Goal: Information Seeking & Learning: Learn about a topic

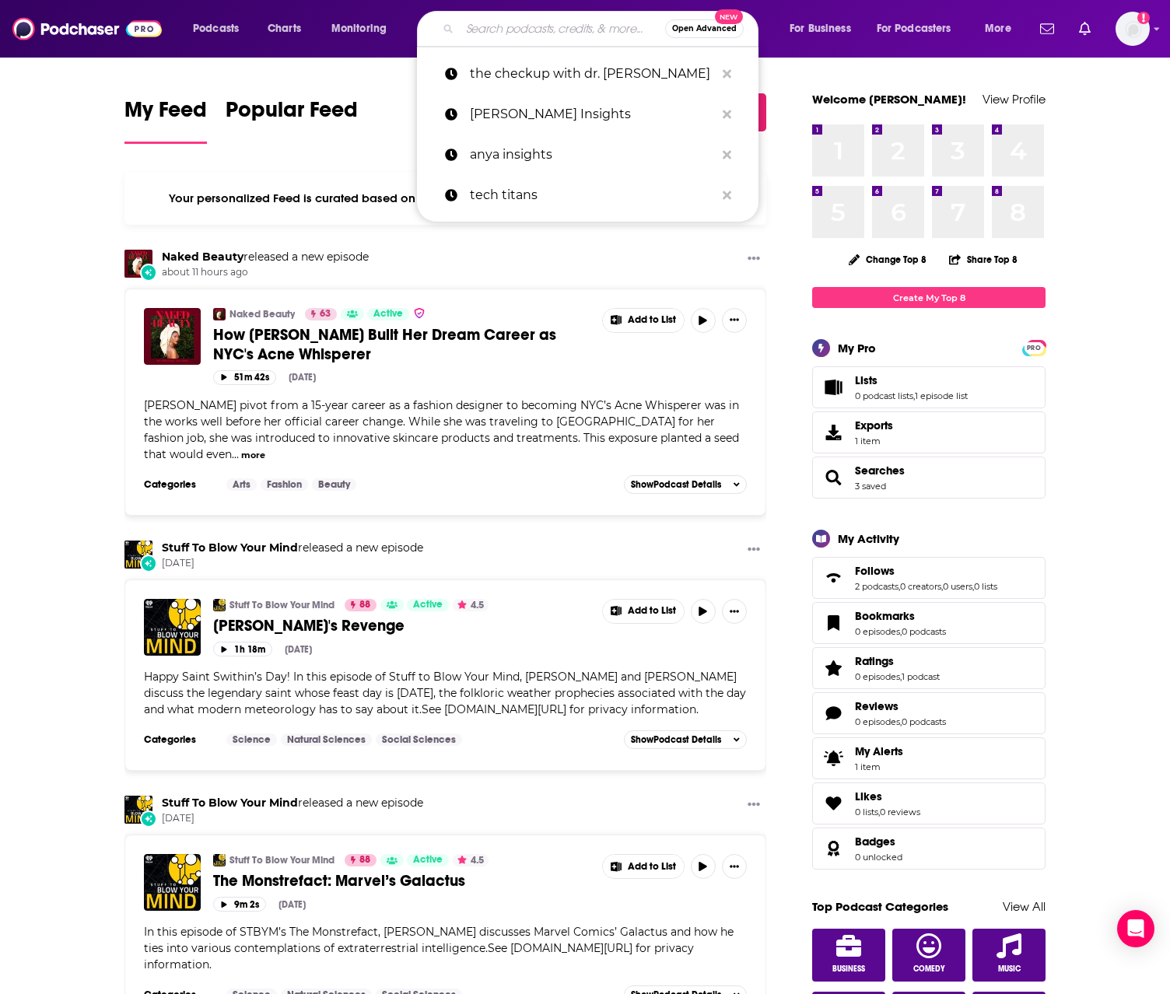
click at [513, 26] on input "Search podcasts, credits, & more..." at bounding box center [562, 28] width 205 height 25
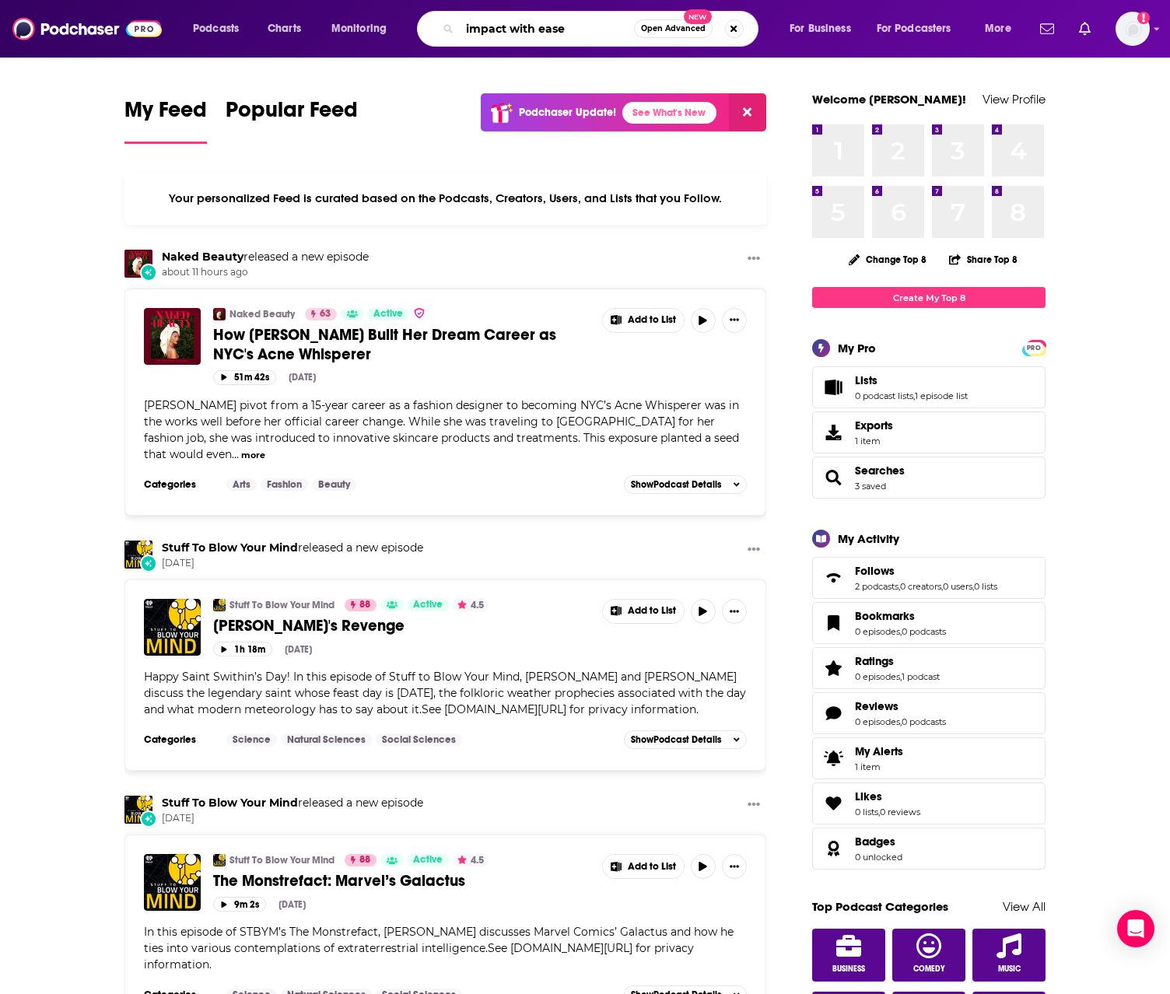
type input "impact with ease"
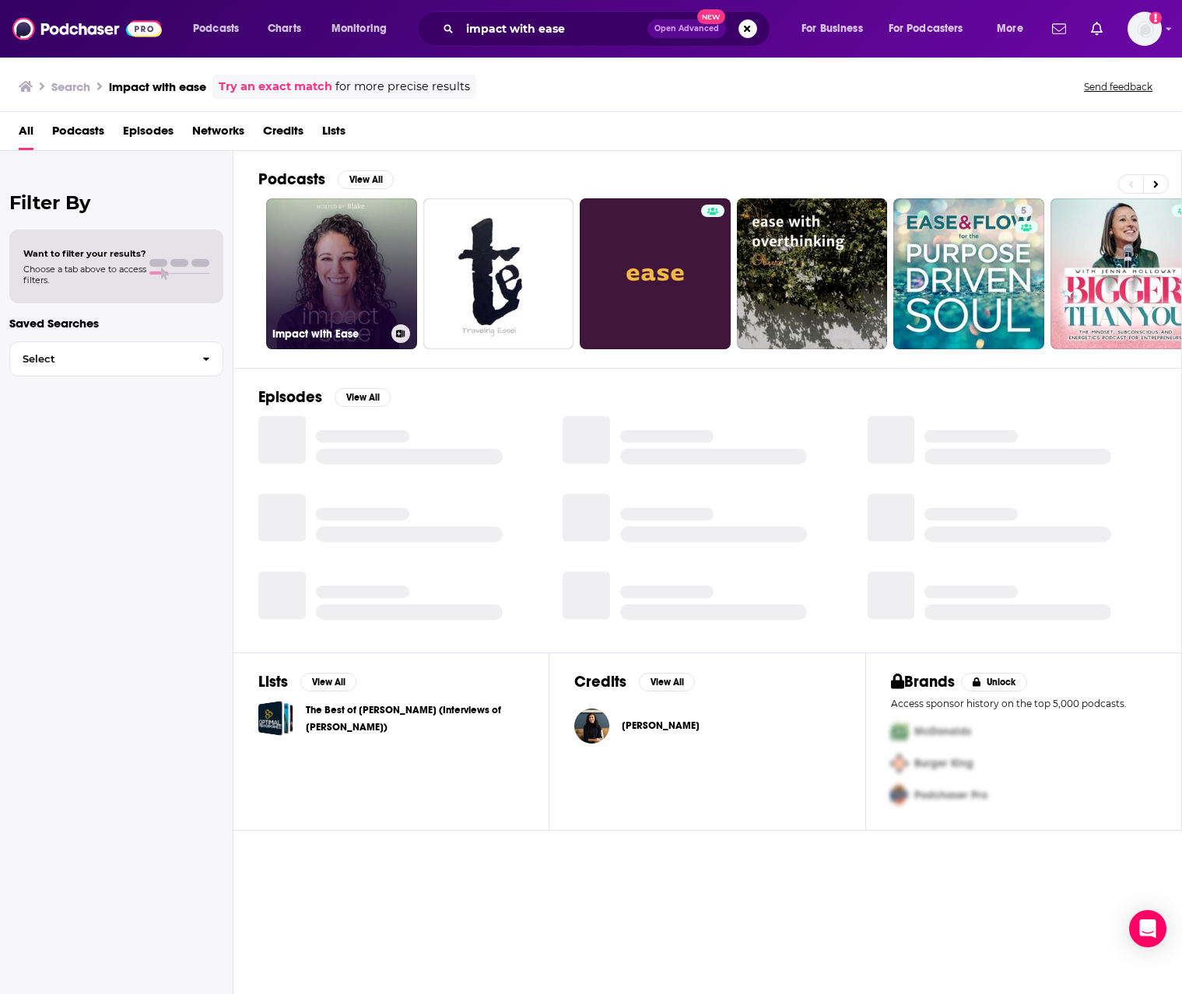
click at [377, 258] on link "Impact with Ease" at bounding box center [341, 273] width 151 height 151
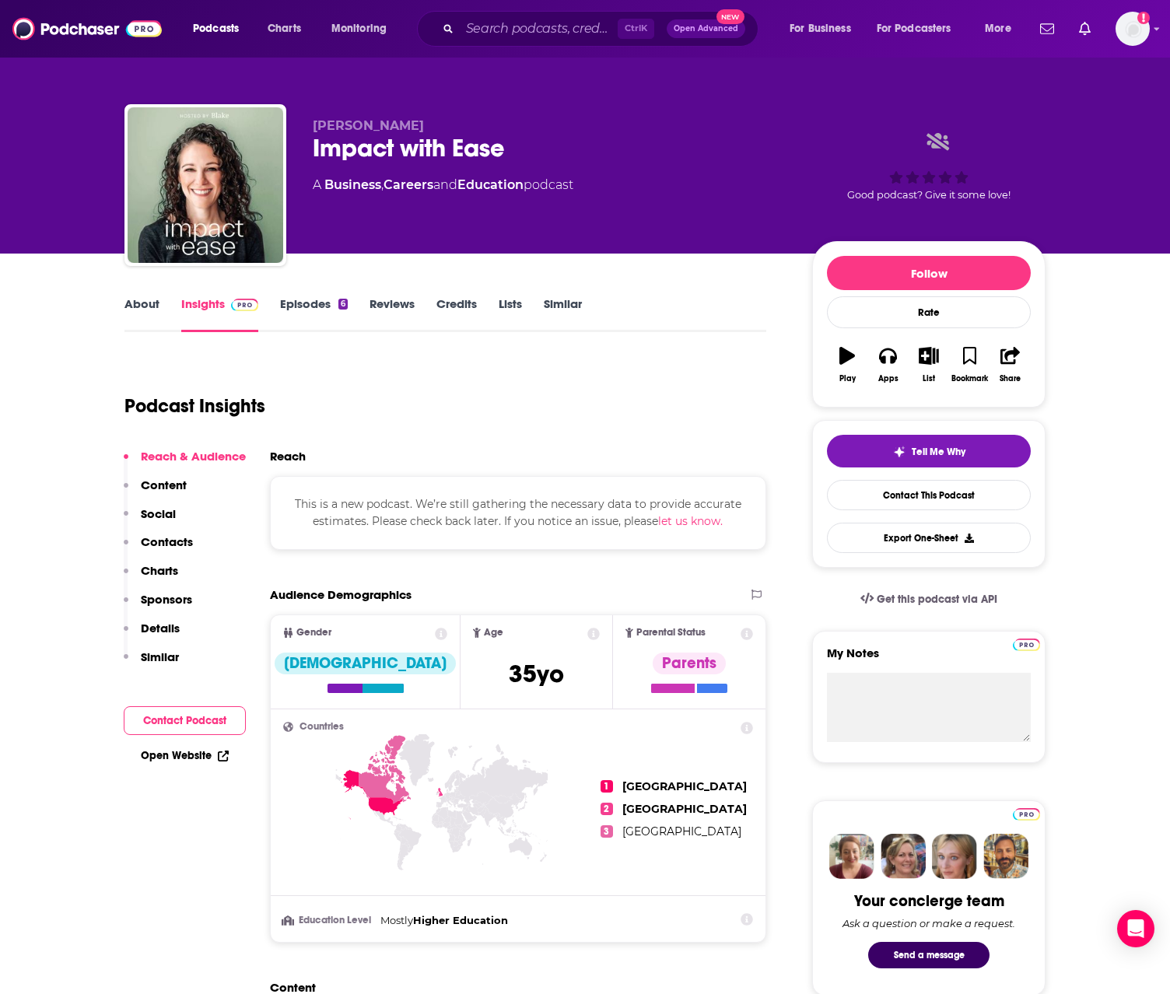
click at [303, 310] on link "Episodes 6" at bounding box center [314, 314] width 68 height 36
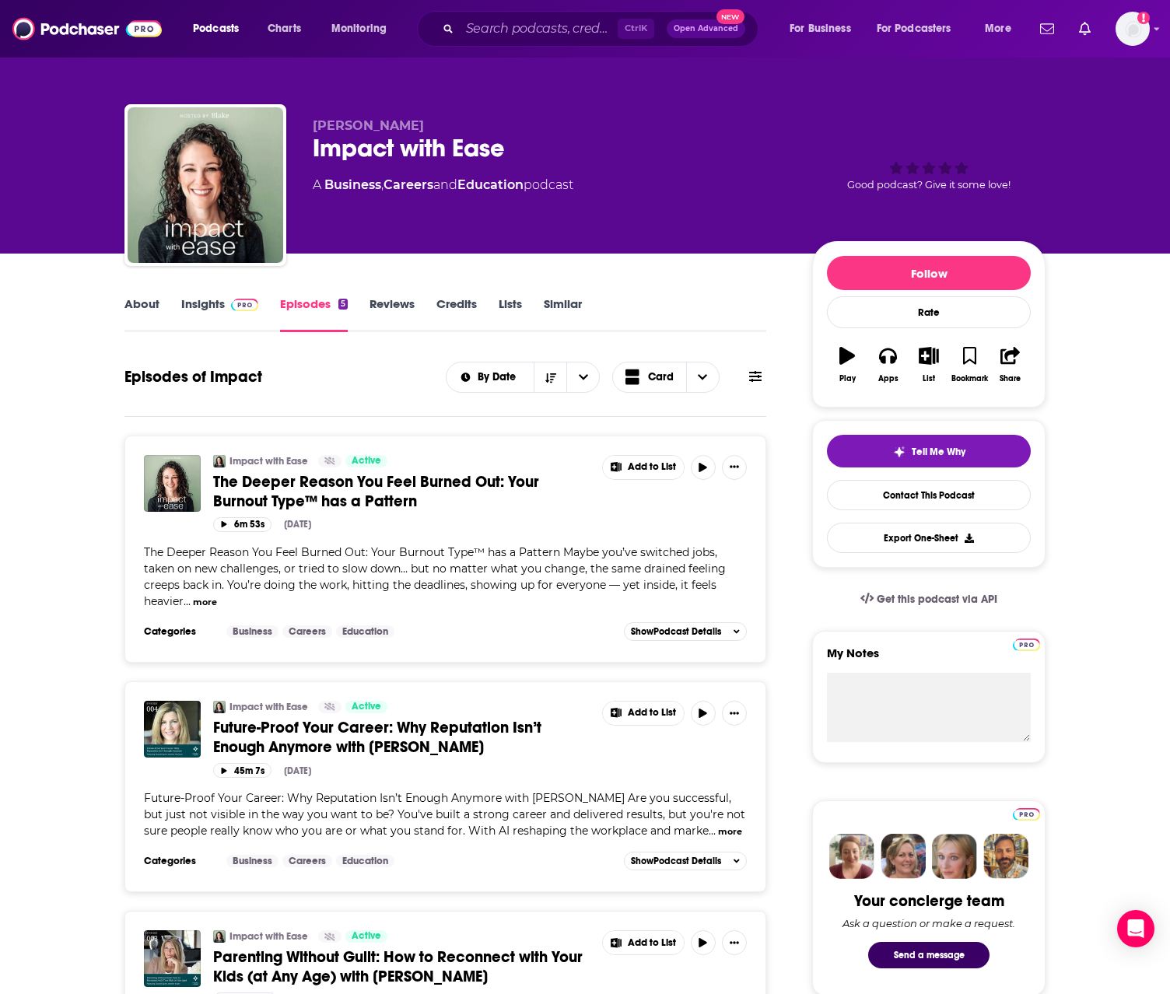
click at [135, 295] on div "About Insights Episodes 5 Reviews Credits Lists Similar" at bounding box center [445, 313] width 642 height 38
click at [142, 308] on link "About" at bounding box center [141, 314] width 35 height 36
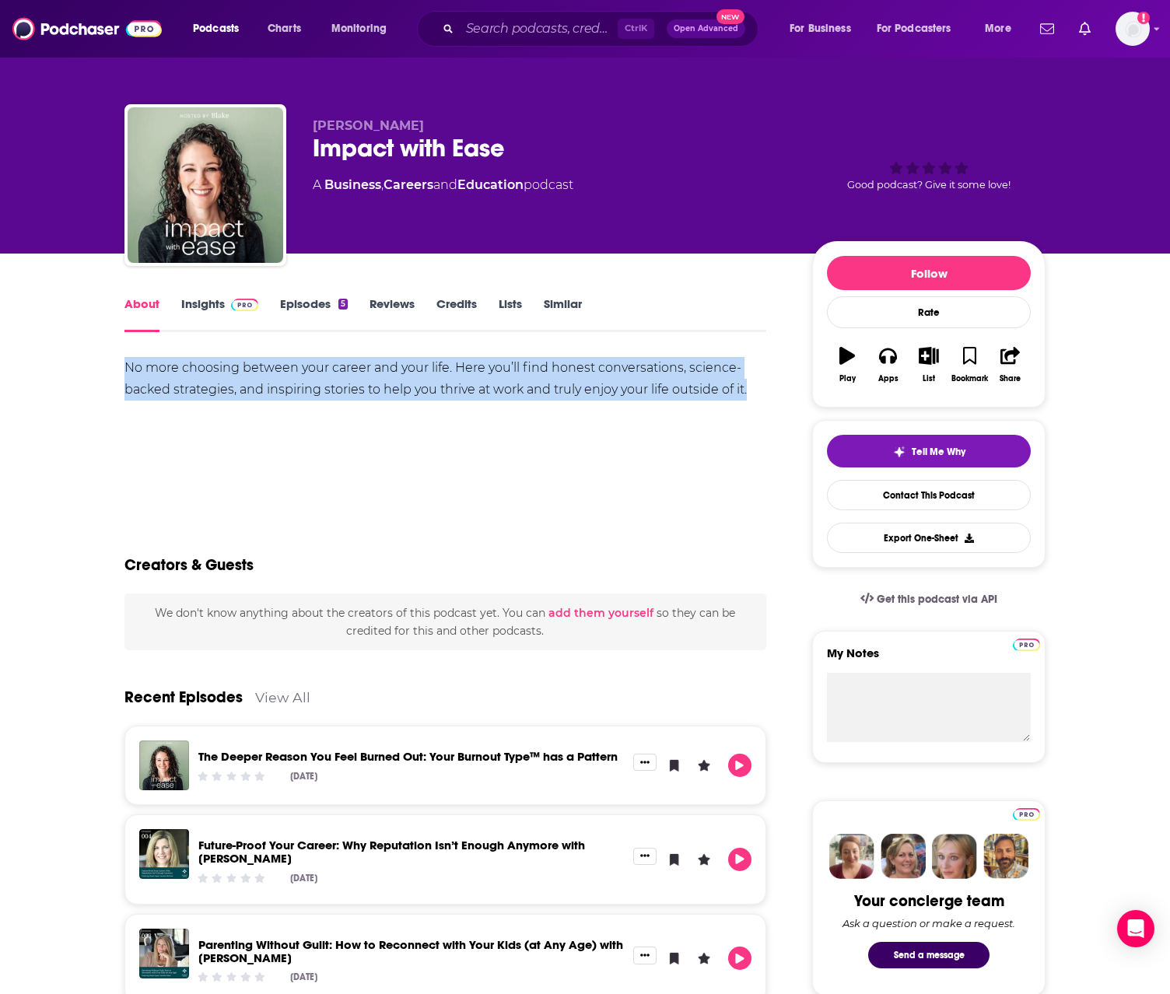
drag, startPoint x: 119, startPoint y: 368, endPoint x: 750, endPoint y: 389, distance: 631.3
copy div "No more choosing between your career and your life. Here you’ll find honest con…"
click at [204, 309] on link "Insights" at bounding box center [219, 314] width 77 height 36
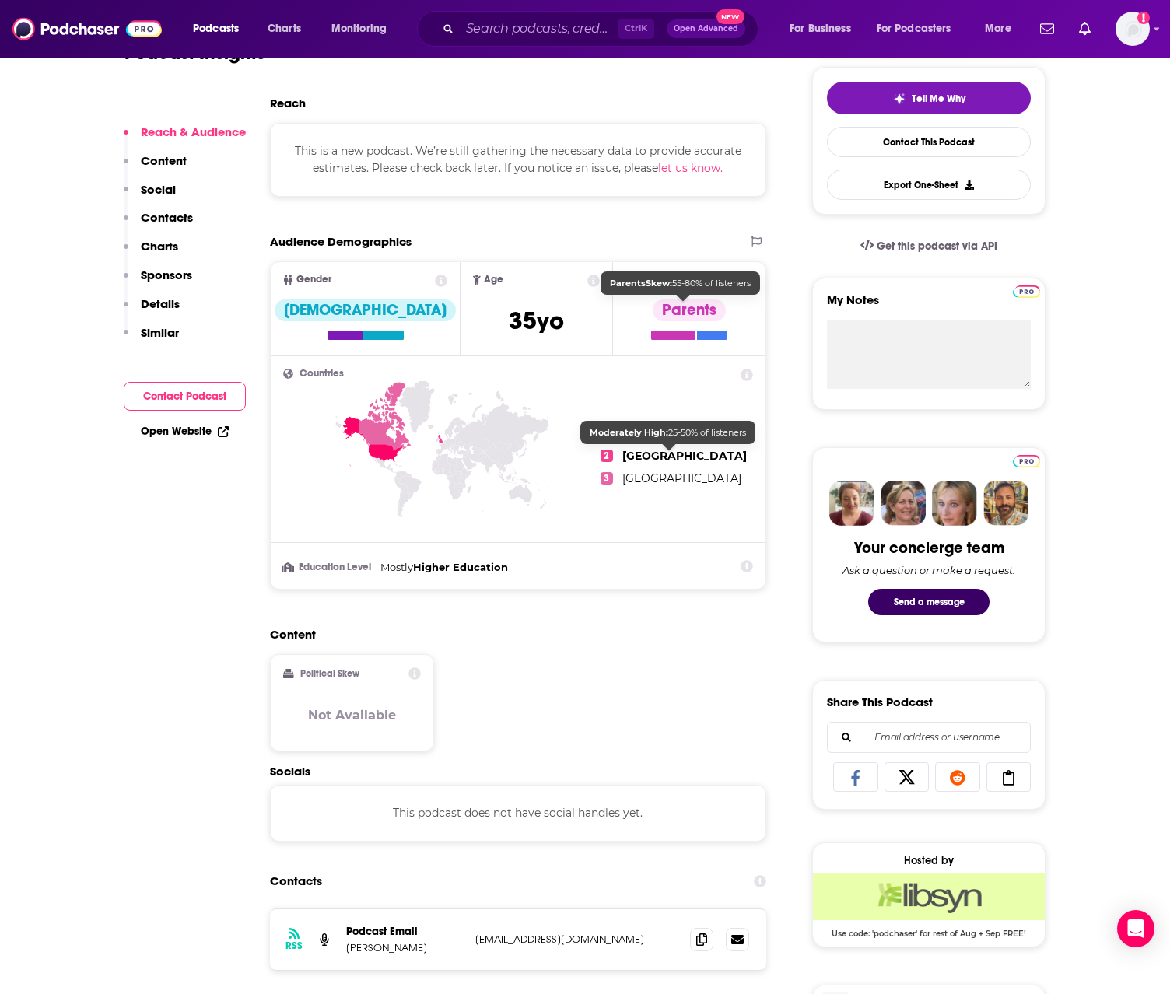
scroll to position [622, 0]
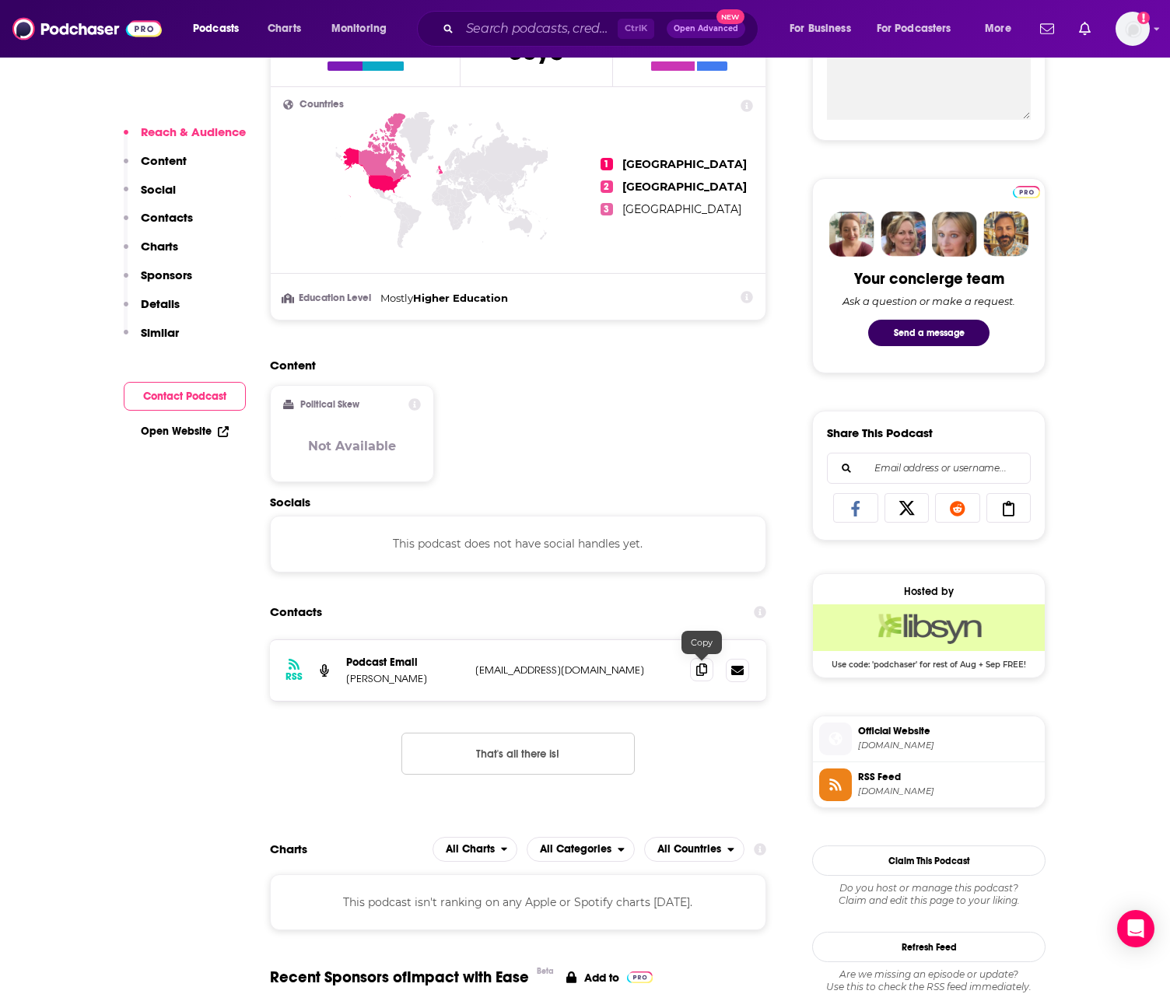
click at [702, 668] on icon at bounding box center [701, 670] width 11 height 12
